Goal: Task Accomplishment & Management: Complete application form

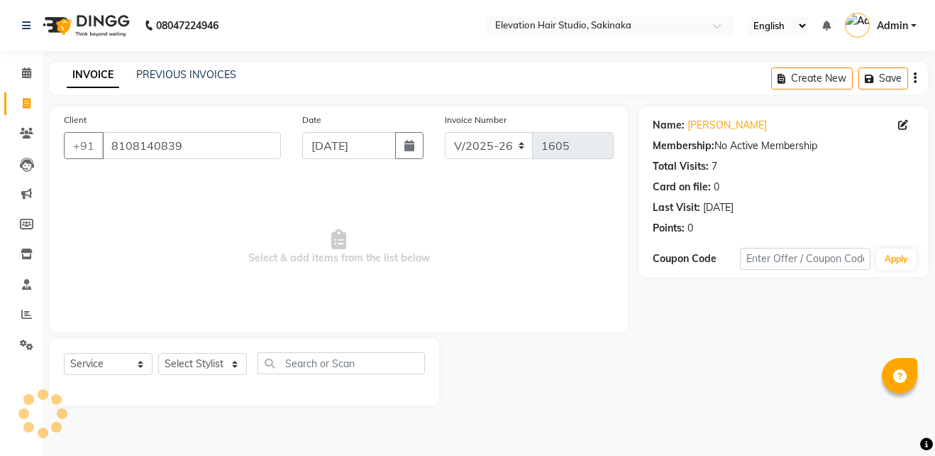
select select "4949"
select select "service"
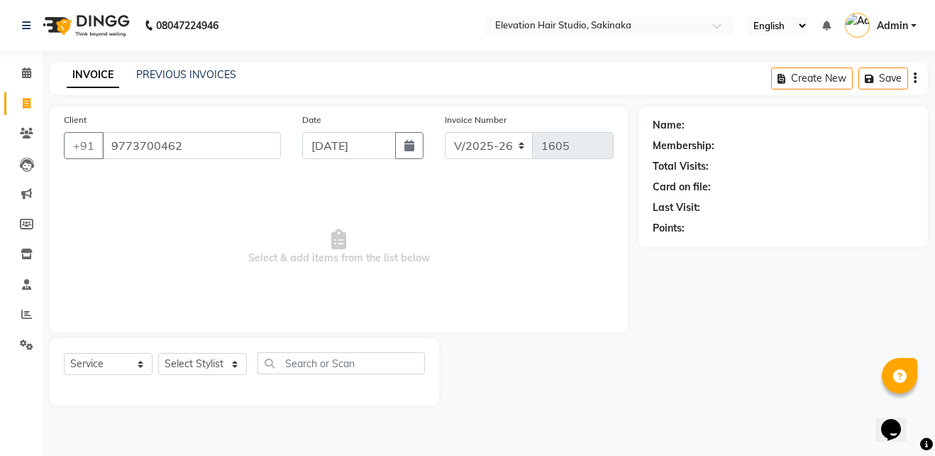
type input "9773700462"
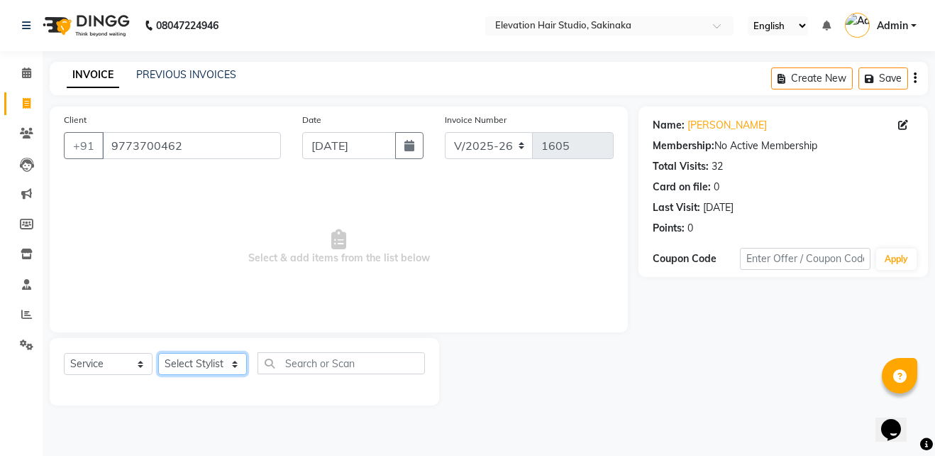
click at [175, 356] on select "Select Stylist Admin (EHS Thane) ANEES [PERSON_NAME] PRIYA [PERSON_NAME] [PERSO…" at bounding box center [202, 364] width 89 height 22
select select "84316"
click at [158, 353] on select "Select Stylist Admin (EHS Thane) ANEES [PERSON_NAME] PRIYA [PERSON_NAME] [PERSO…" at bounding box center [202, 364] width 89 height 22
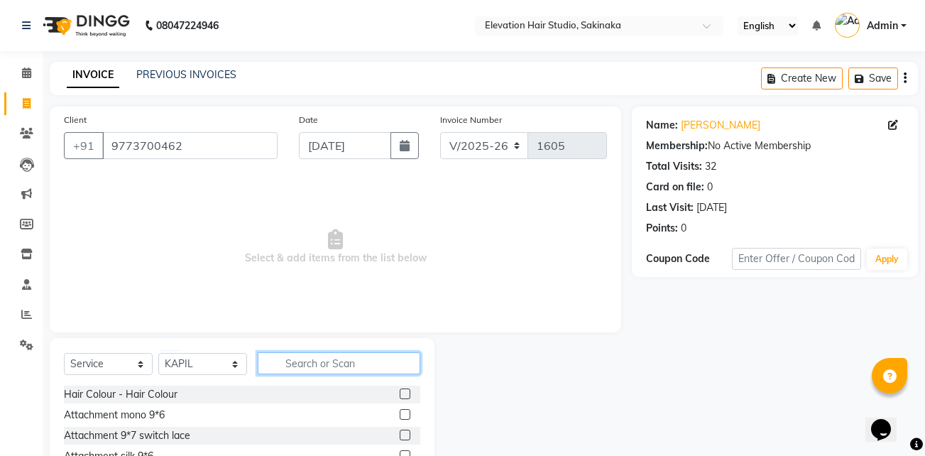
click at [322, 358] on input "text" at bounding box center [339, 363] width 163 height 22
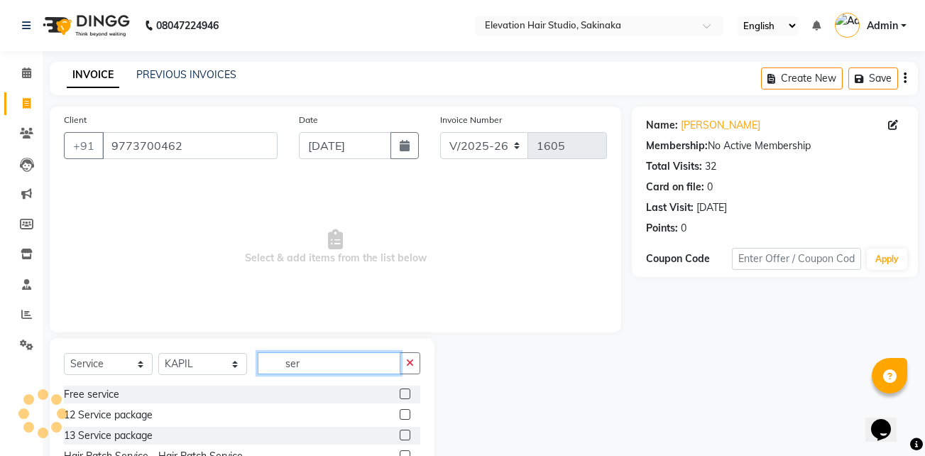
scroll to position [74, 0]
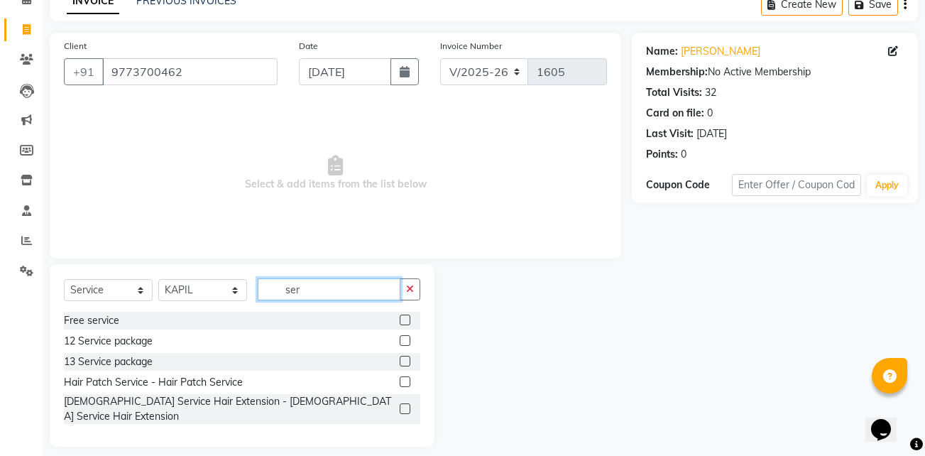
type input "ser"
click at [401, 382] on label at bounding box center [405, 381] width 11 height 11
click at [401, 382] on input "checkbox" at bounding box center [404, 382] width 9 height 9
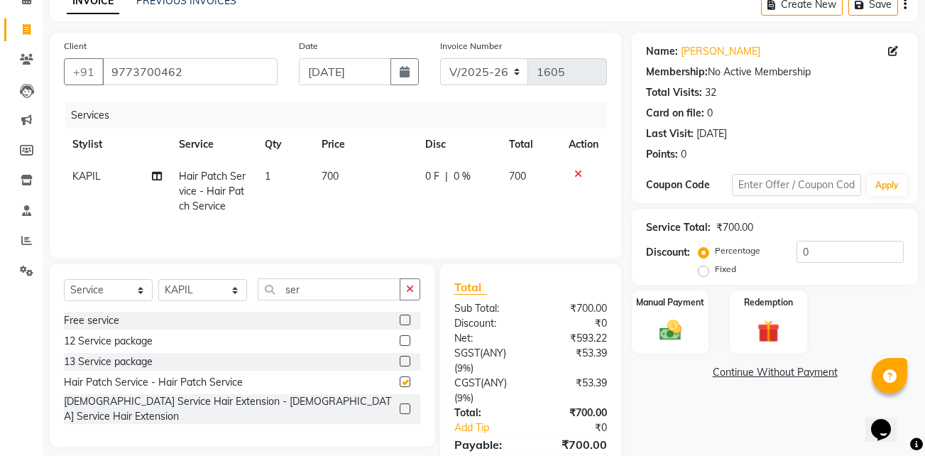
checkbox input "false"
click at [354, 182] on td "700" at bounding box center [365, 191] width 104 height 62
select select "84316"
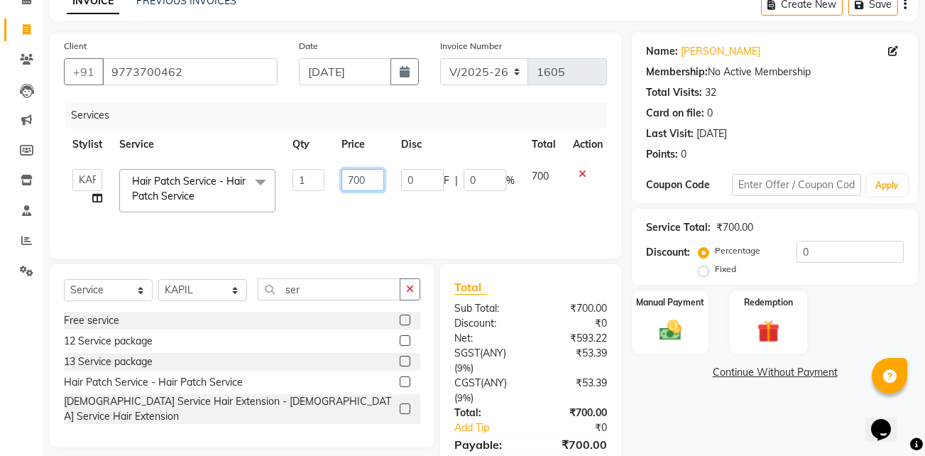
click at [358, 177] on input "700" at bounding box center [362, 180] width 43 height 22
type input "500"
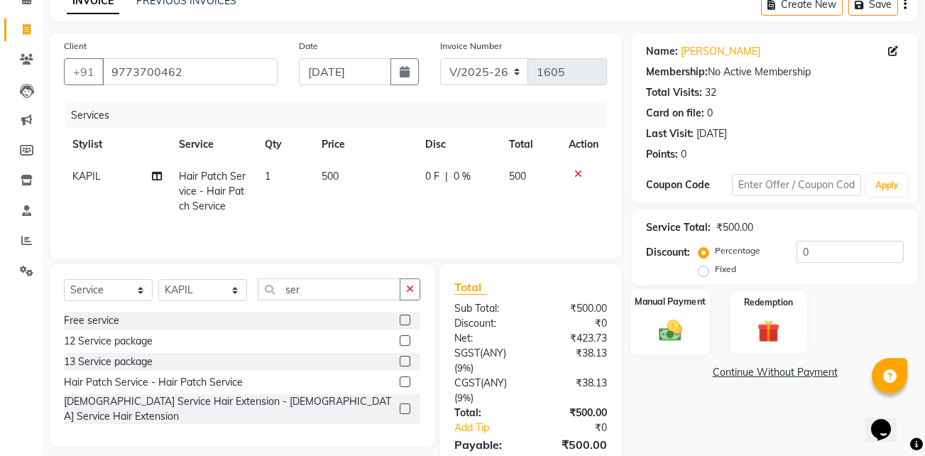
click at [684, 326] on img at bounding box center [671, 330] width 38 height 27
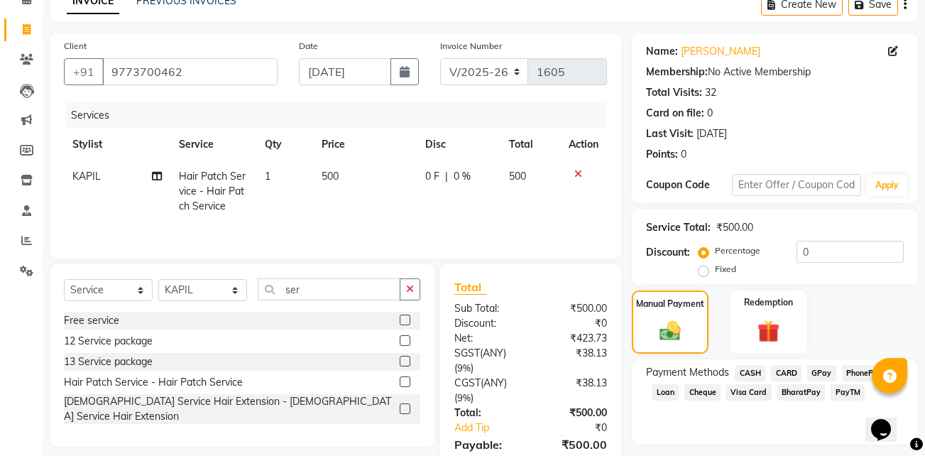
click at [818, 369] on span "GPay" at bounding box center [821, 373] width 29 height 16
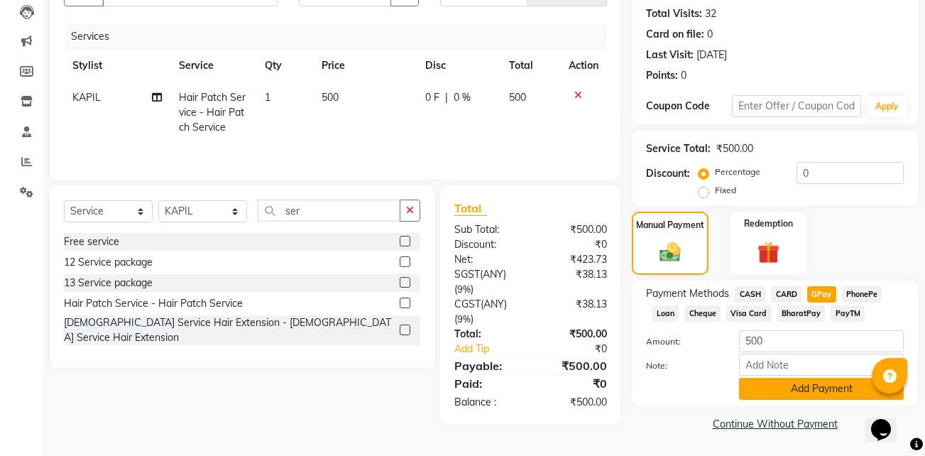
click at [799, 385] on button "Add Payment" at bounding box center [821, 389] width 165 height 22
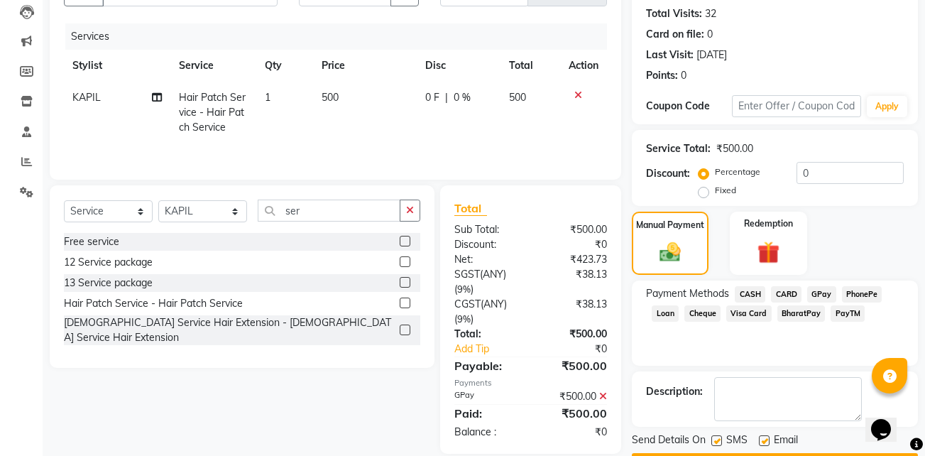
scroll to position [193, 0]
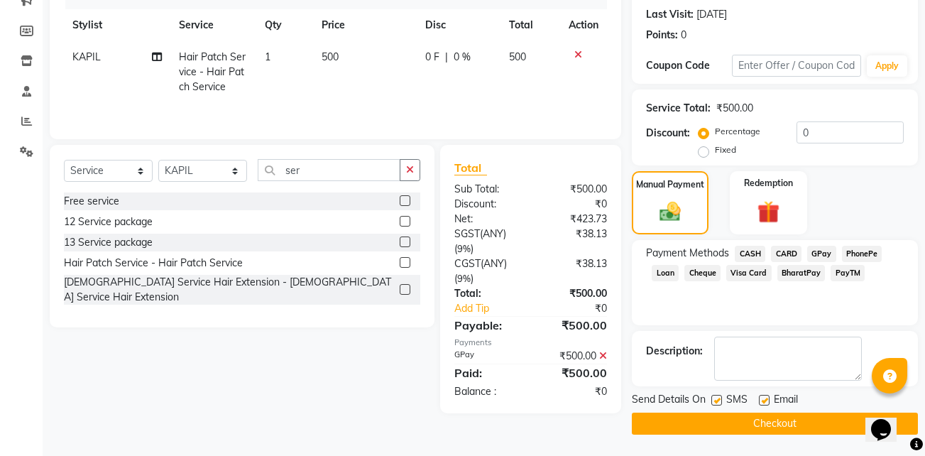
click at [764, 404] on label at bounding box center [764, 400] width 11 height 11
click at [764, 404] on input "checkbox" at bounding box center [763, 400] width 9 height 9
checkbox input "false"
click at [718, 399] on label at bounding box center [716, 400] width 11 height 11
click at [718, 399] on input "checkbox" at bounding box center [715, 400] width 9 height 9
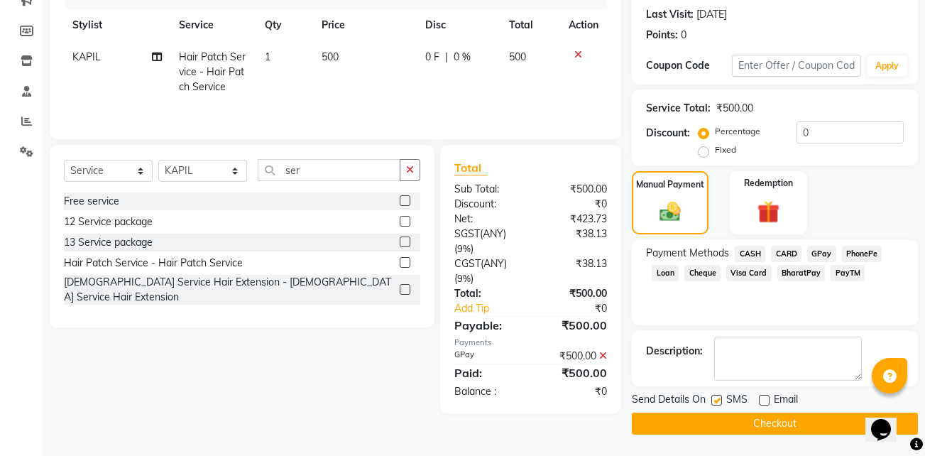
checkbox input "false"
click at [710, 415] on button "Checkout" at bounding box center [775, 423] width 286 height 22
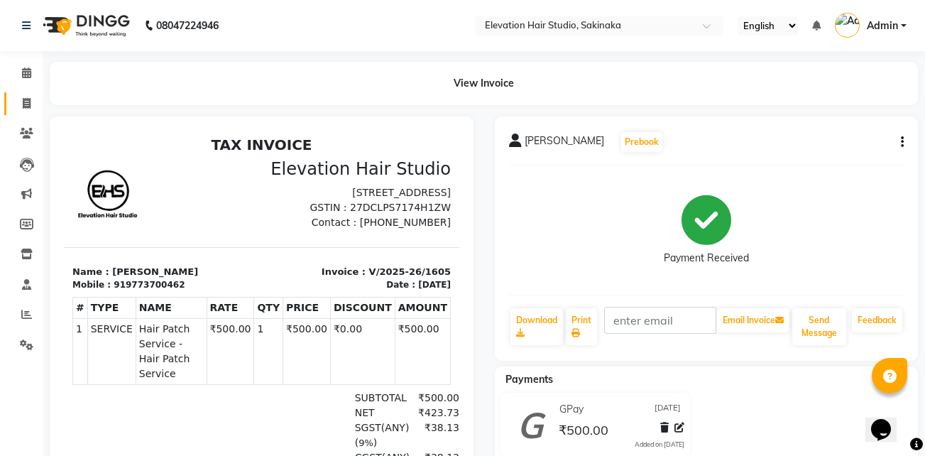
click at [19, 93] on link "Invoice" at bounding box center [21, 103] width 34 height 23
select select "service"
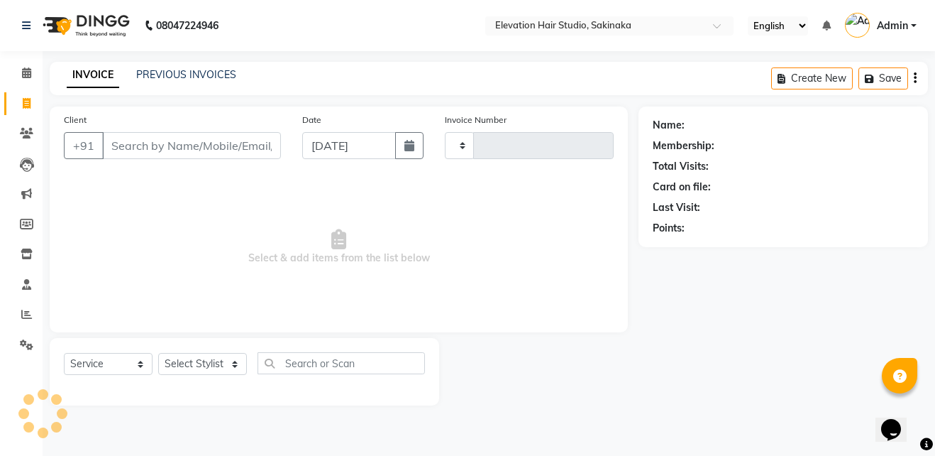
type input "1606"
select select "4949"
click at [219, 140] on input "Client" at bounding box center [191, 145] width 179 height 27
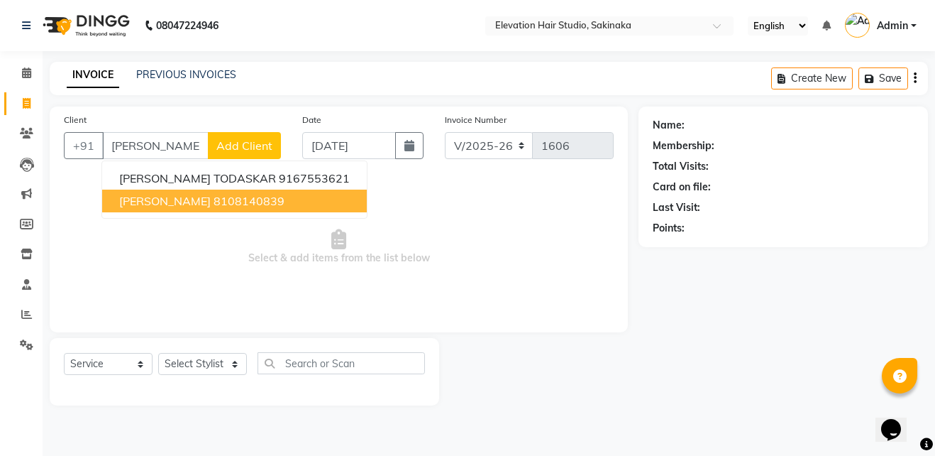
click at [177, 192] on button "[PERSON_NAME] 8108140839" at bounding box center [234, 201] width 265 height 23
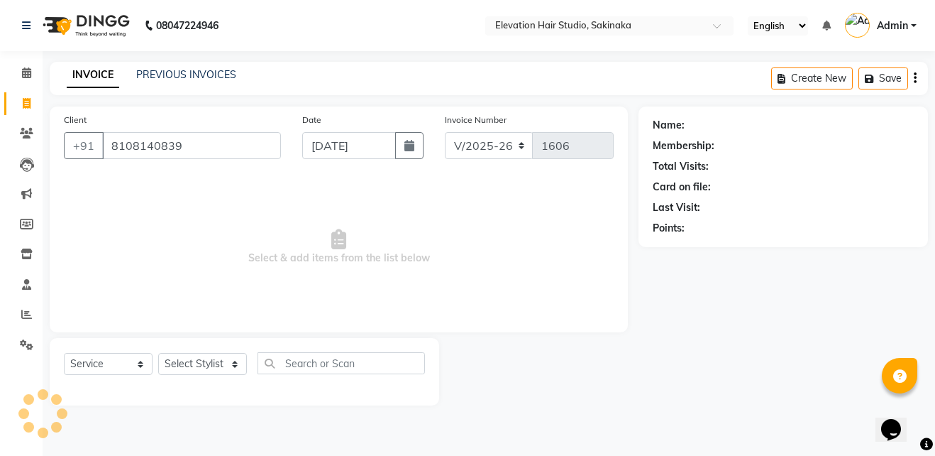
type input "8108140839"
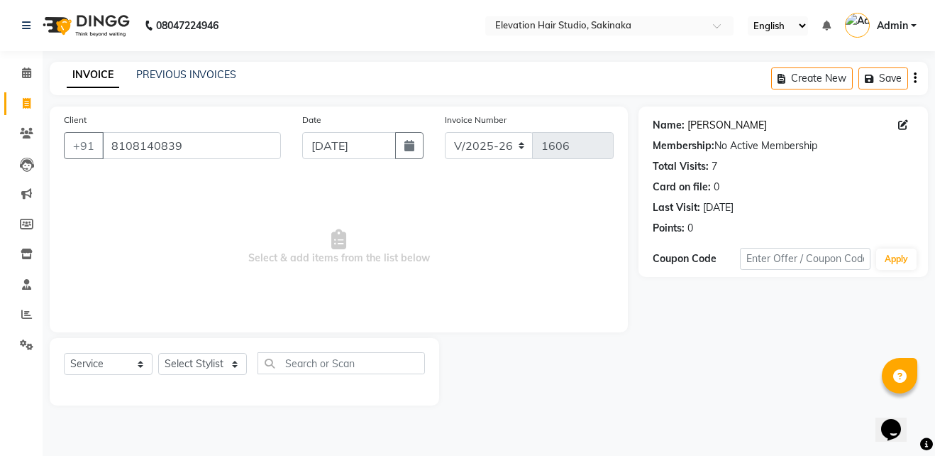
click at [734, 124] on link "[PERSON_NAME]" at bounding box center [727, 125] width 79 height 15
click at [207, 365] on select "Select Stylist Admin (EHS Thane) ANEES [PERSON_NAME] PRIYA [PERSON_NAME] [PERSO…" at bounding box center [202, 364] width 89 height 22
select select "50821"
click at [158, 353] on select "Select Stylist Admin (EHS Thane) ANEES [PERSON_NAME] PRIYA [PERSON_NAME] [PERSO…" at bounding box center [202, 364] width 89 height 22
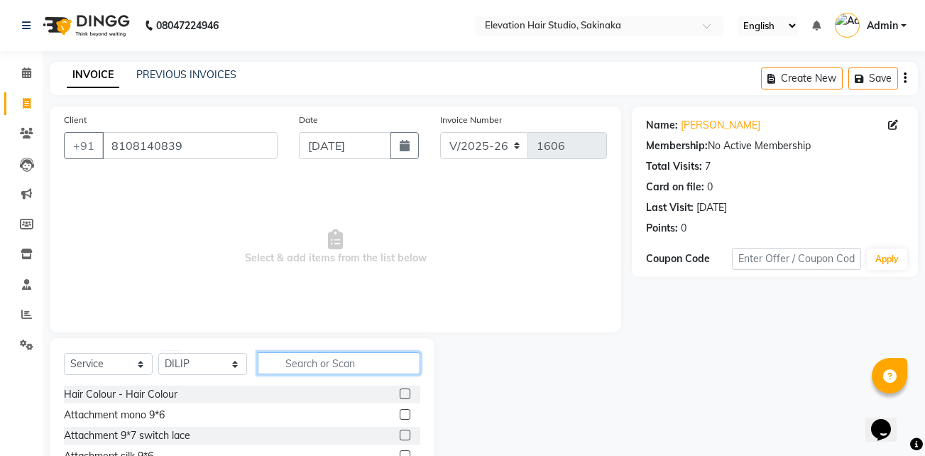
click at [303, 360] on input "text" at bounding box center [339, 363] width 163 height 22
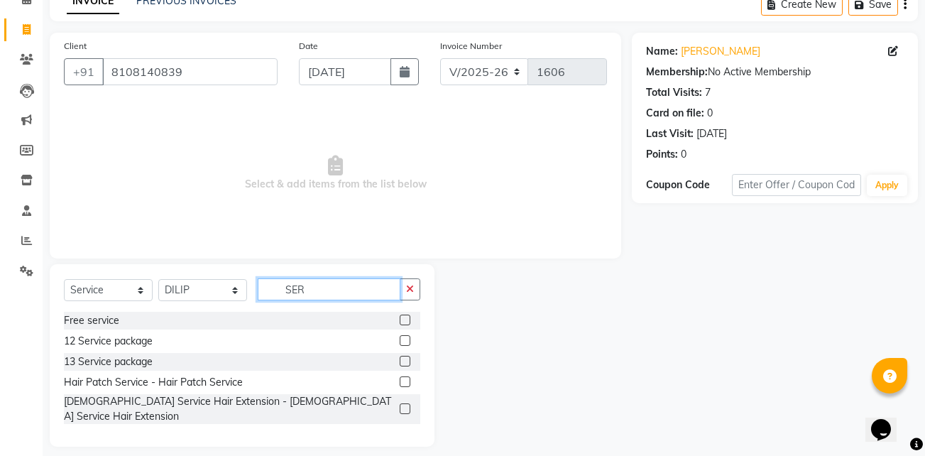
type input "SER"
click at [406, 382] on label at bounding box center [405, 381] width 11 height 11
click at [406, 382] on input "checkbox" at bounding box center [404, 382] width 9 height 9
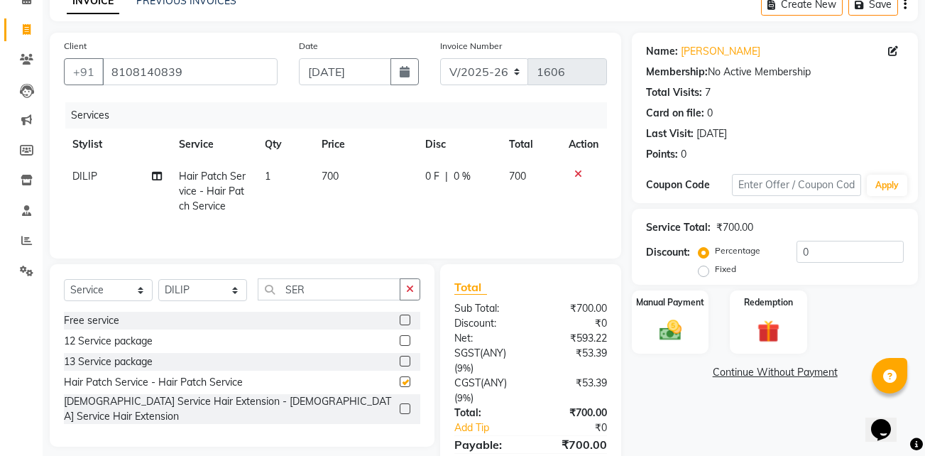
checkbox input "false"
click at [352, 178] on td "700" at bounding box center [365, 191] width 104 height 62
select select "50821"
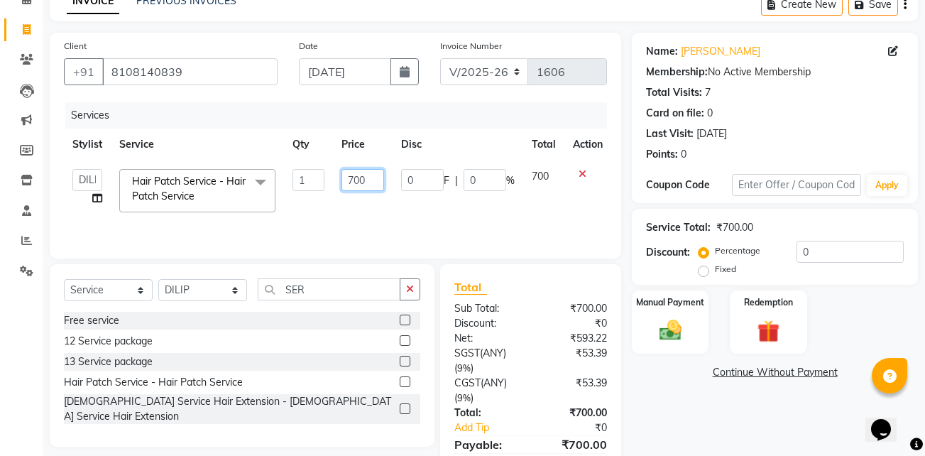
click at [358, 176] on input "700" at bounding box center [362, 180] width 43 height 22
type input "600"
click at [666, 325] on img at bounding box center [671, 330] width 38 height 27
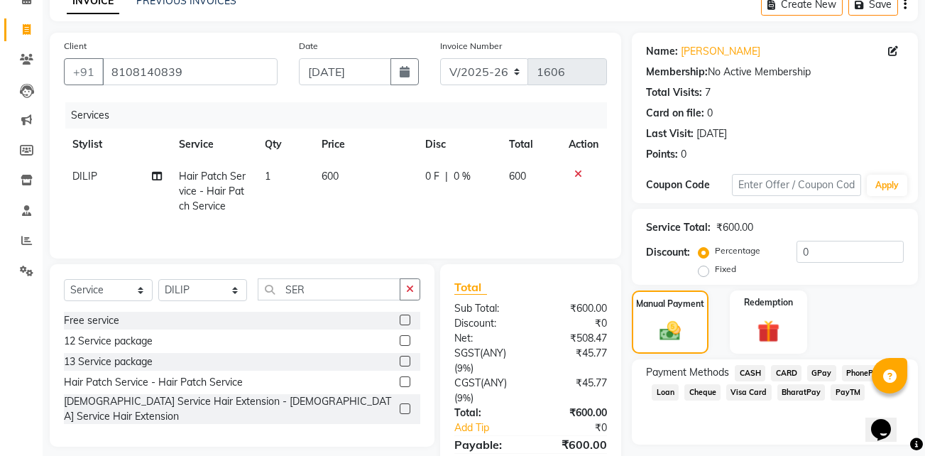
click at [749, 371] on span "CASH" at bounding box center [750, 373] width 31 height 16
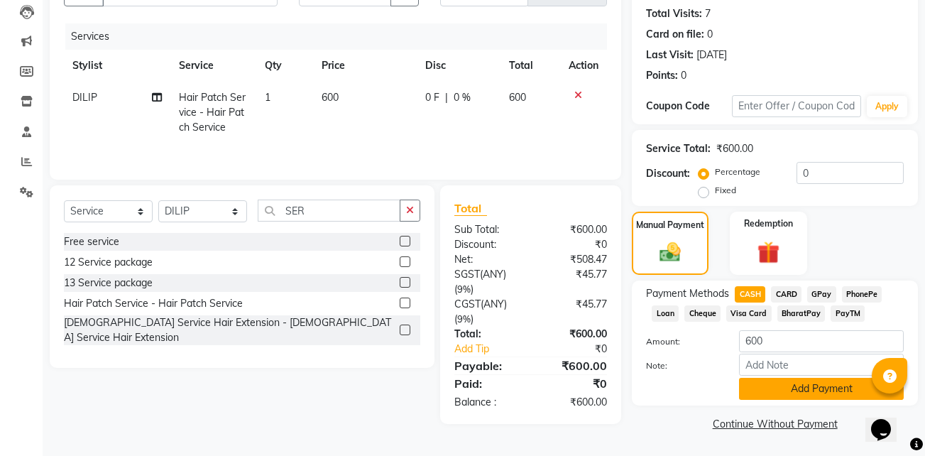
click at [757, 380] on button "Add Payment" at bounding box center [821, 389] width 165 height 22
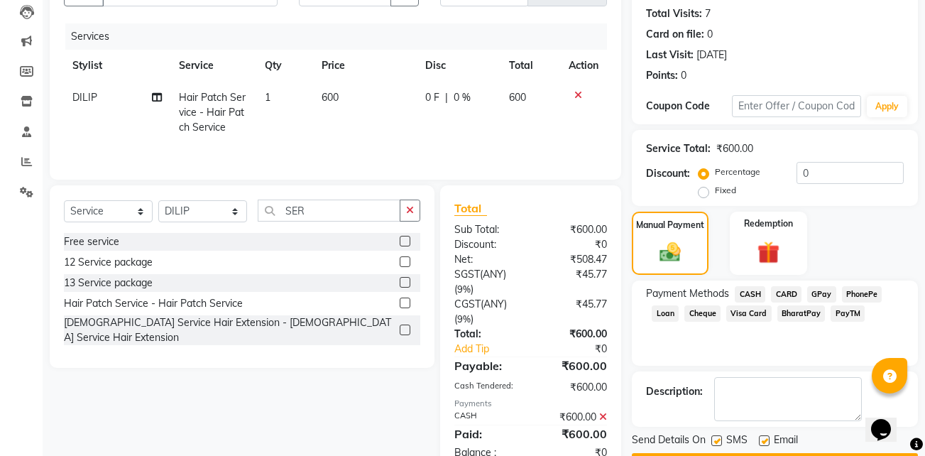
scroll to position [193, 0]
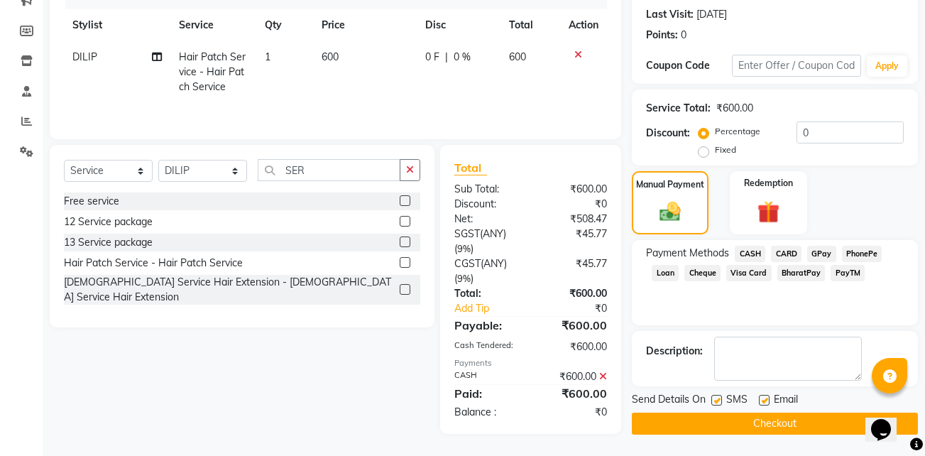
click at [760, 400] on label at bounding box center [764, 400] width 11 height 11
click at [760, 400] on input "checkbox" at bounding box center [763, 400] width 9 height 9
checkbox input "false"
click at [719, 397] on label at bounding box center [716, 400] width 11 height 11
click at [719, 397] on input "checkbox" at bounding box center [715, 400] width 9 height 9
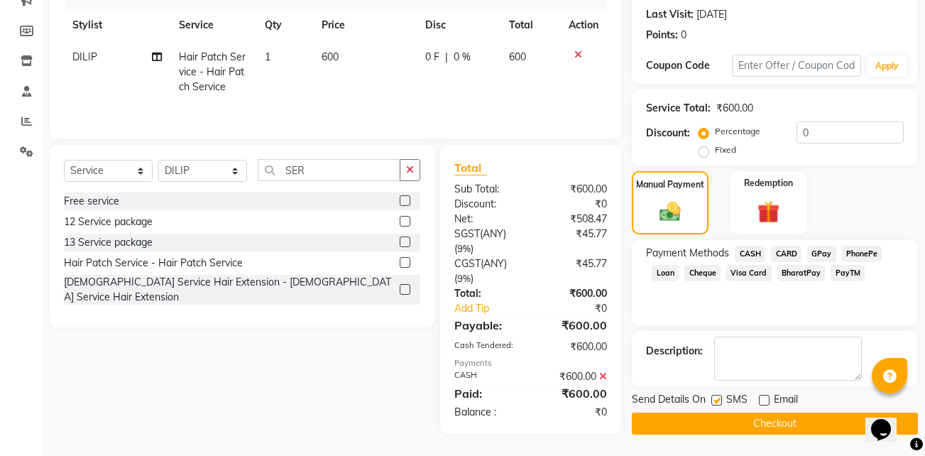
checkbox input "false"
click at [691, 424] on button "Checkout" at bounding box center [775, 423] width 286 height 22
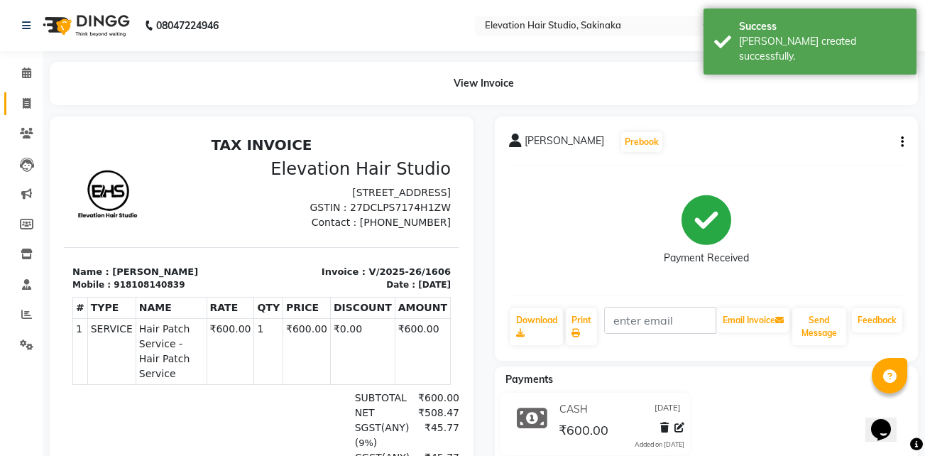
click at [30, 94] on link "Invoice" at bounding box center [21, 103] width 34 height 23
select select "service"
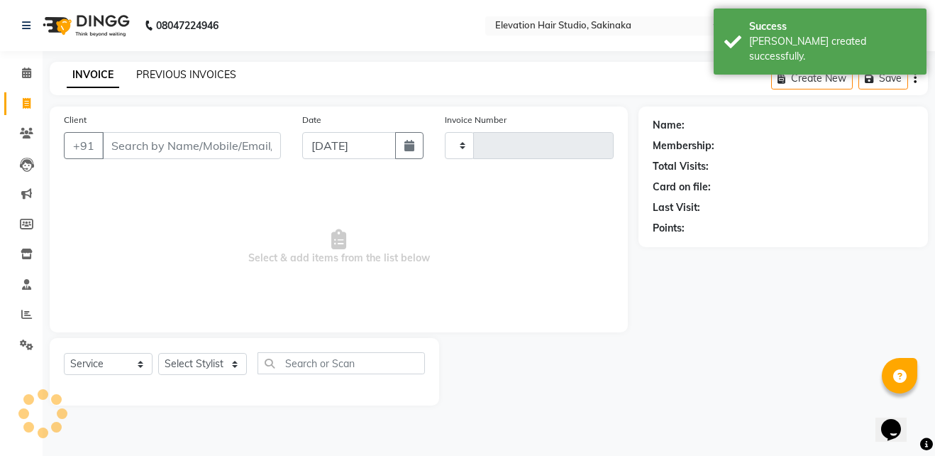
type input "1607"
select select "4949"
click at [203, 79] on link "PREVIOUS INVOICES" at bounding box center [186, 74] width 100 height 13
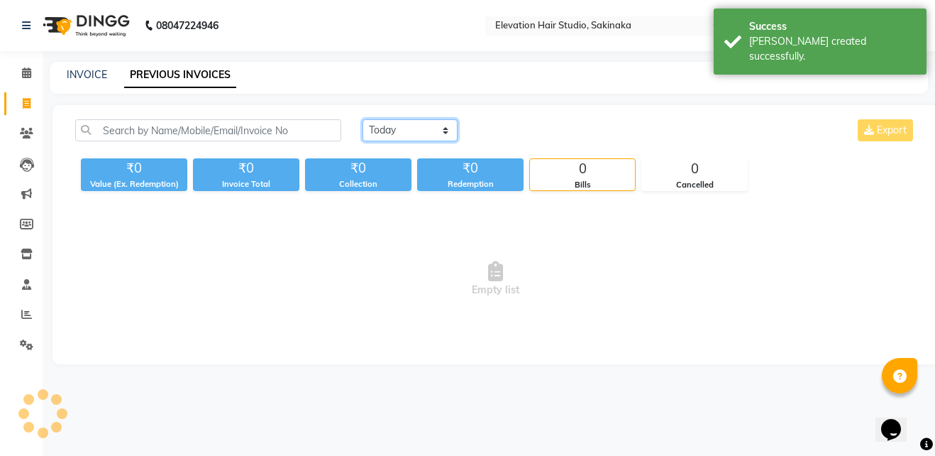
click at [397, 131] on select "[DATE] [DATE] Custom Range" at bounding box center [410, 130] width 95 height 22
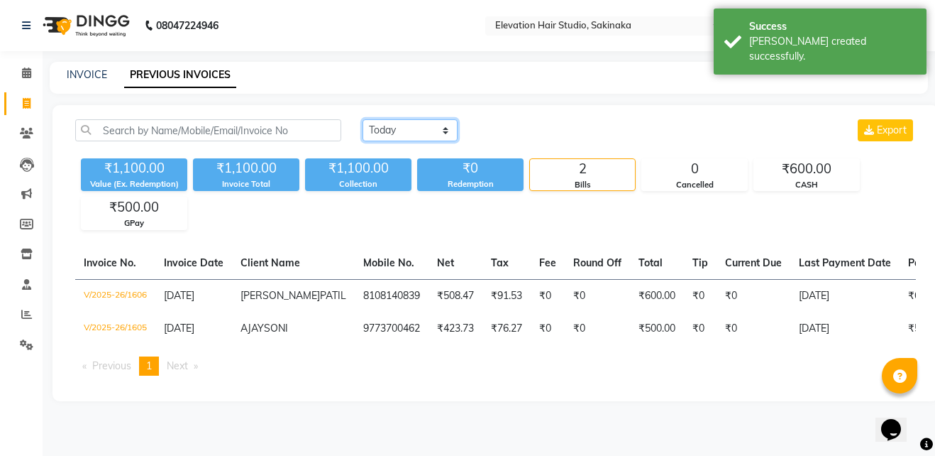
select select "[DATE]"
click at [363, 119] on select "[DATE] [DATE] Custom Range" at bounding box center [410, 130] width 95 height 22
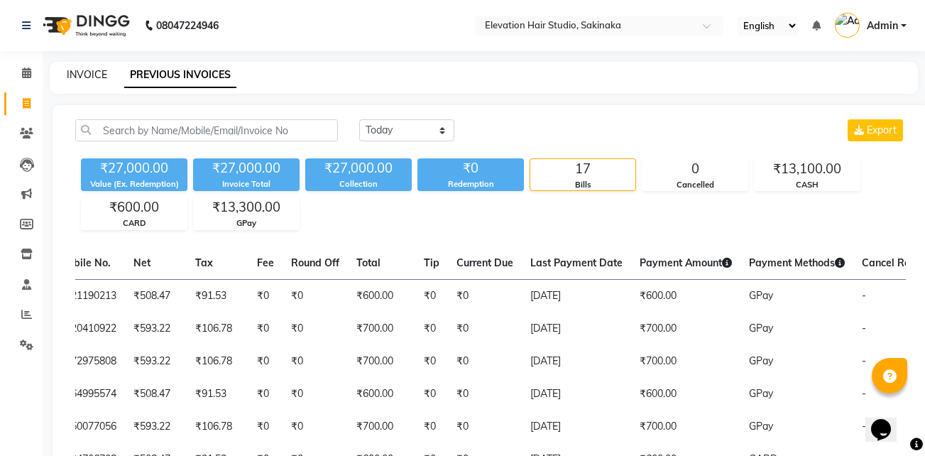
click at [83, 72] on link "INVOICE" at bounding box center [87, 74] width 40 height 13
select select "service"
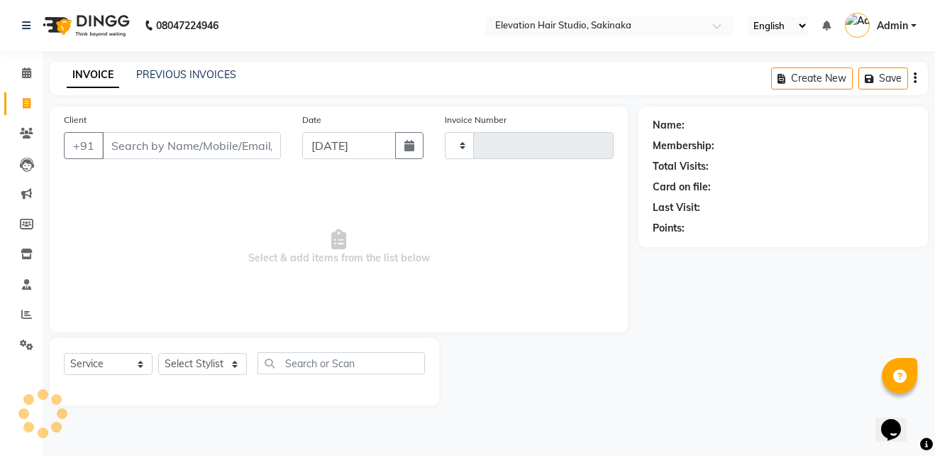
type input "1607"
select select "4949"
